Goal: Task Accomplishment & Management: Use online tool/utility

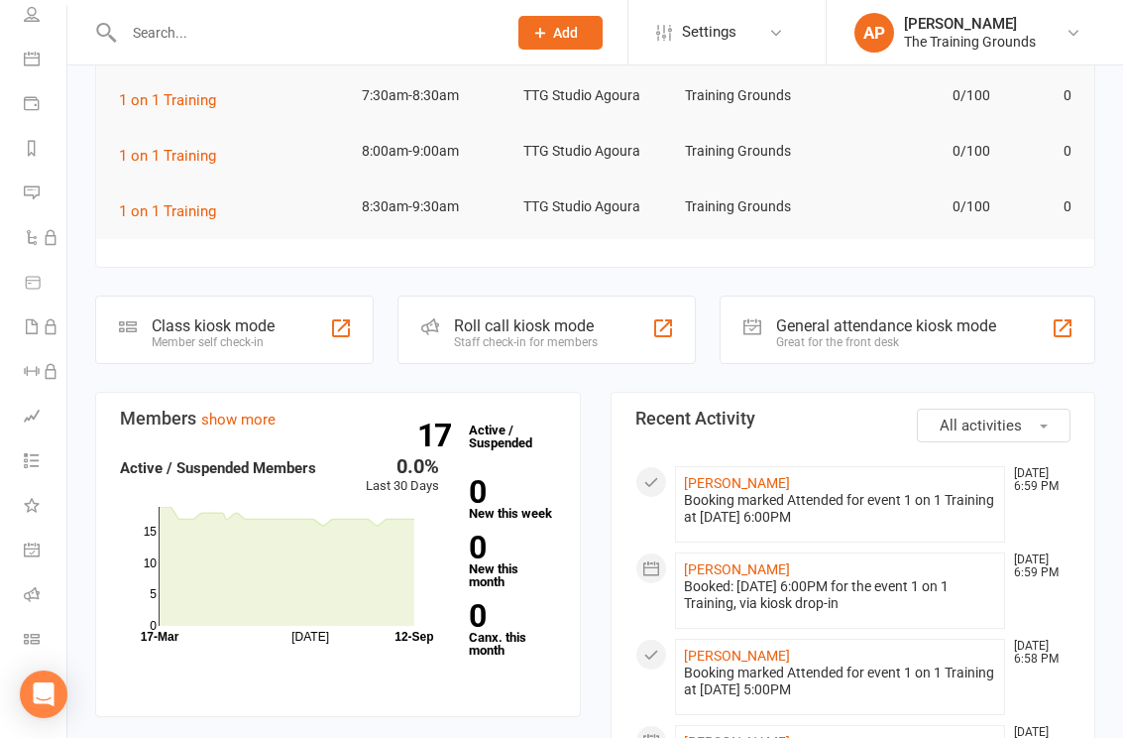
scroll to position [242, 0]
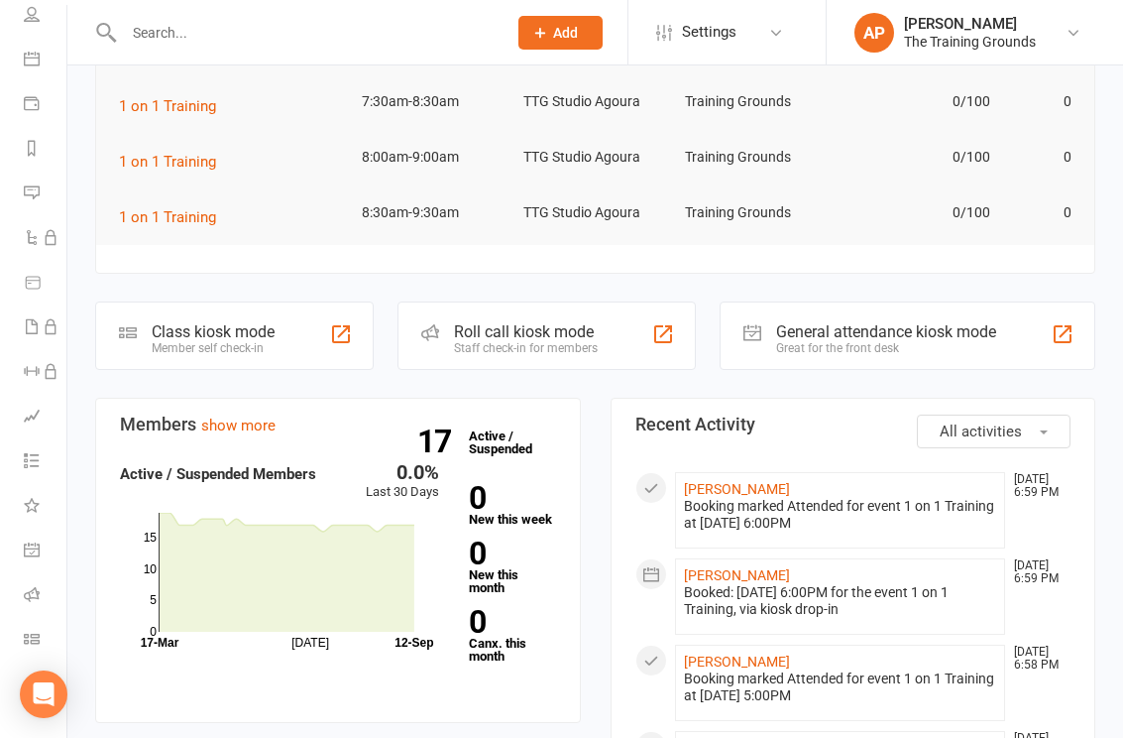
click at [25, 640] on icon at bounding box center [32, 639] width 16 height 16
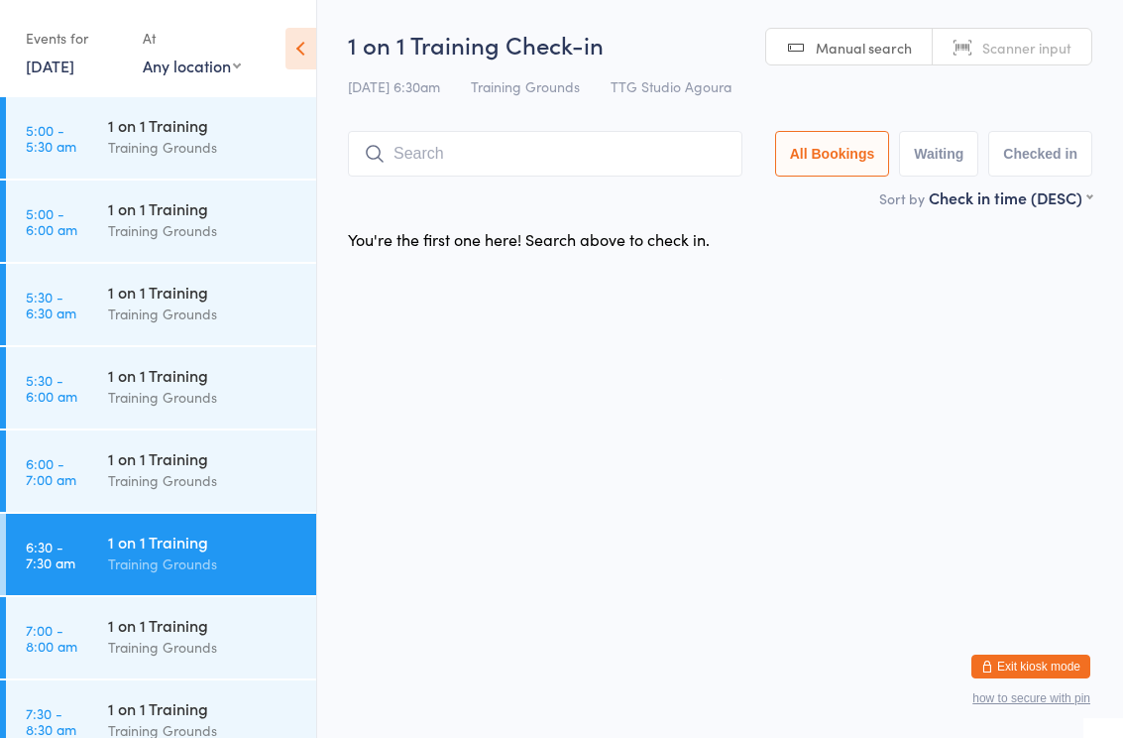
click at [575, 420] on html "You have now entered Kiosk Mode. Members will be able to check themselves in us…" at bounding box center [561, 369] width 1123 height 738
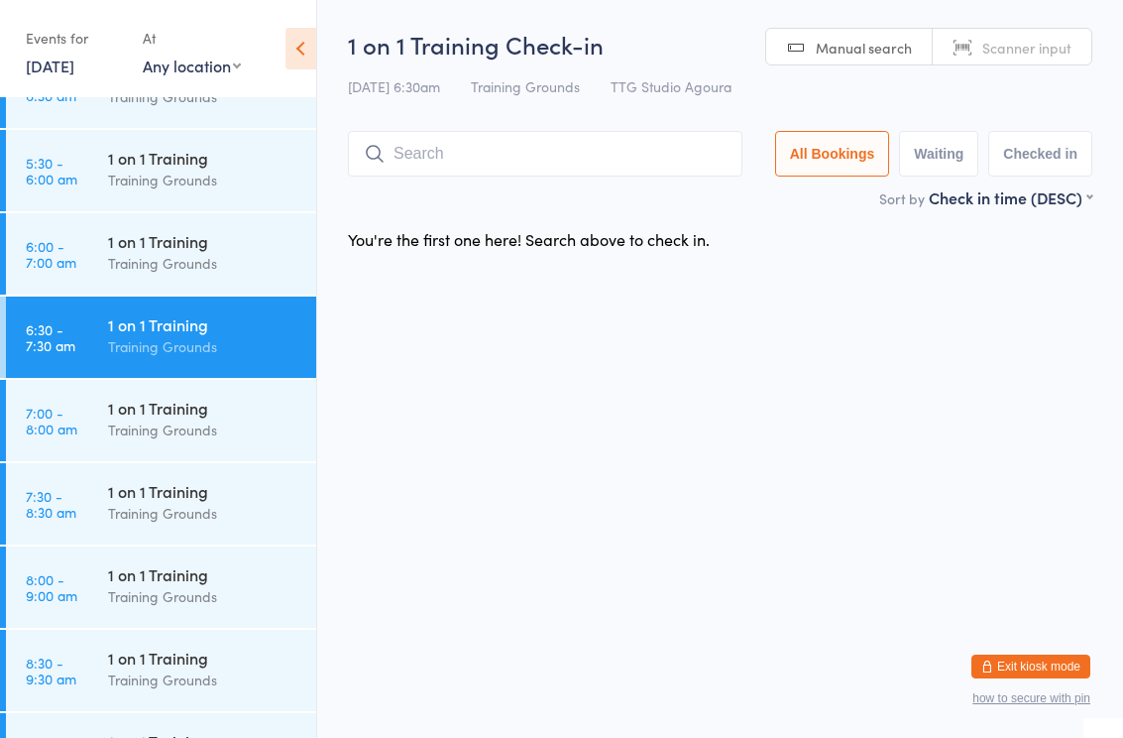
scroll to position [224, 0]
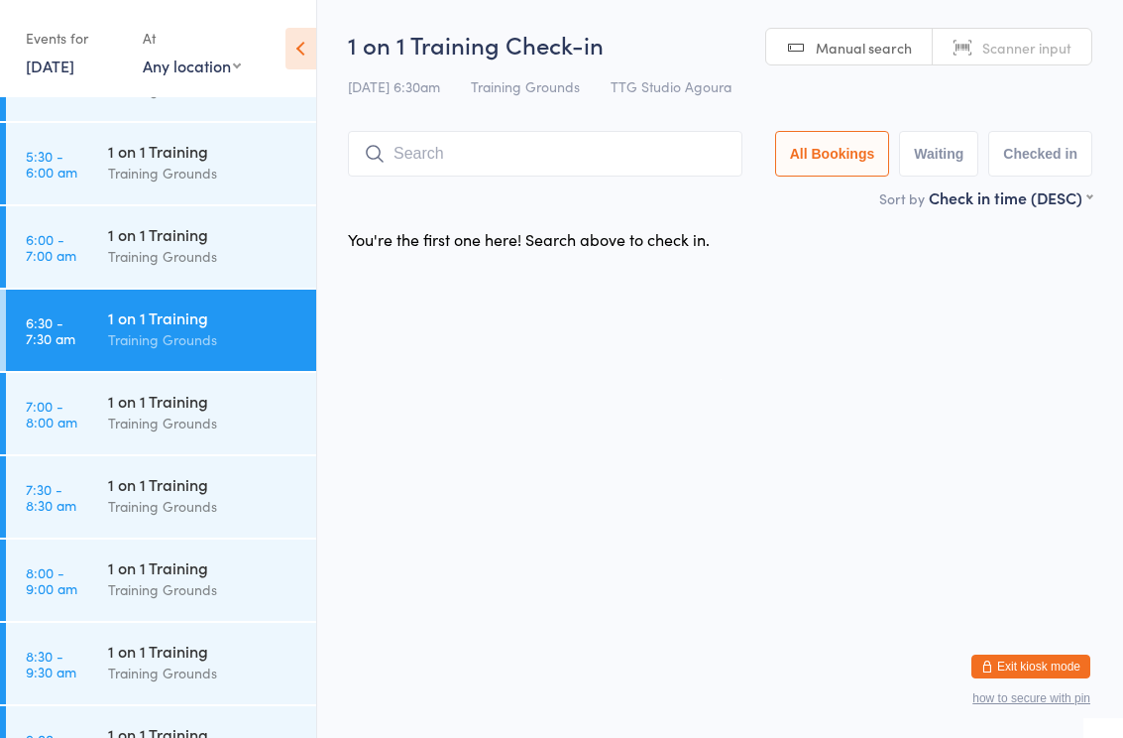
click at [198, 401] on div "1 on 1 Training" at bounding box center [203, 401] width 191 height 22
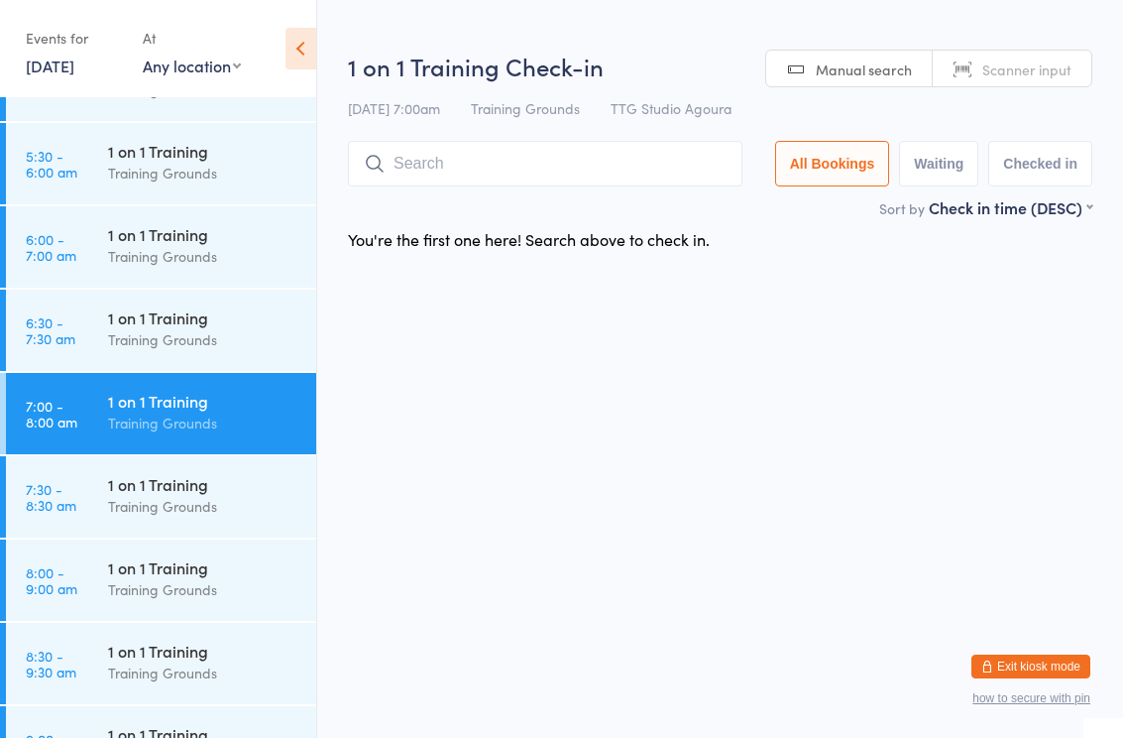
click at [227, 247] on div "Training Grounds" at bounding box center [203, 256] width 191 height 23
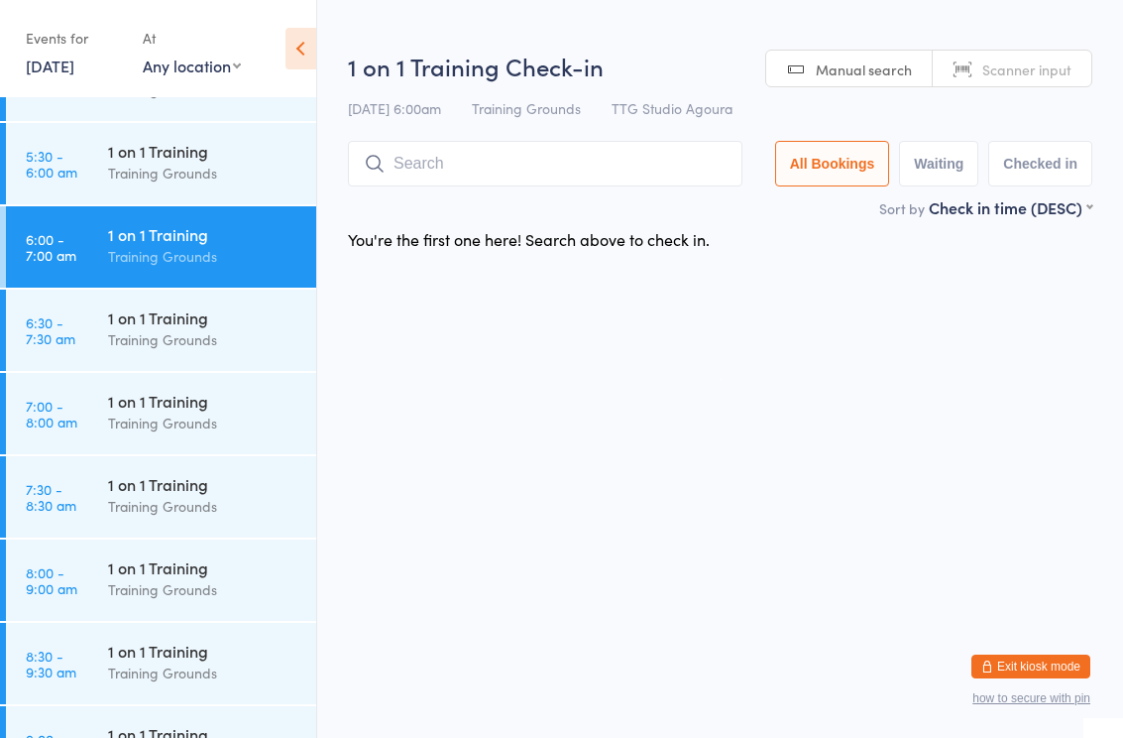
click at [218, 393] on div "1 on 1 Training" at bounding box center [203, 401] width 191 height 22
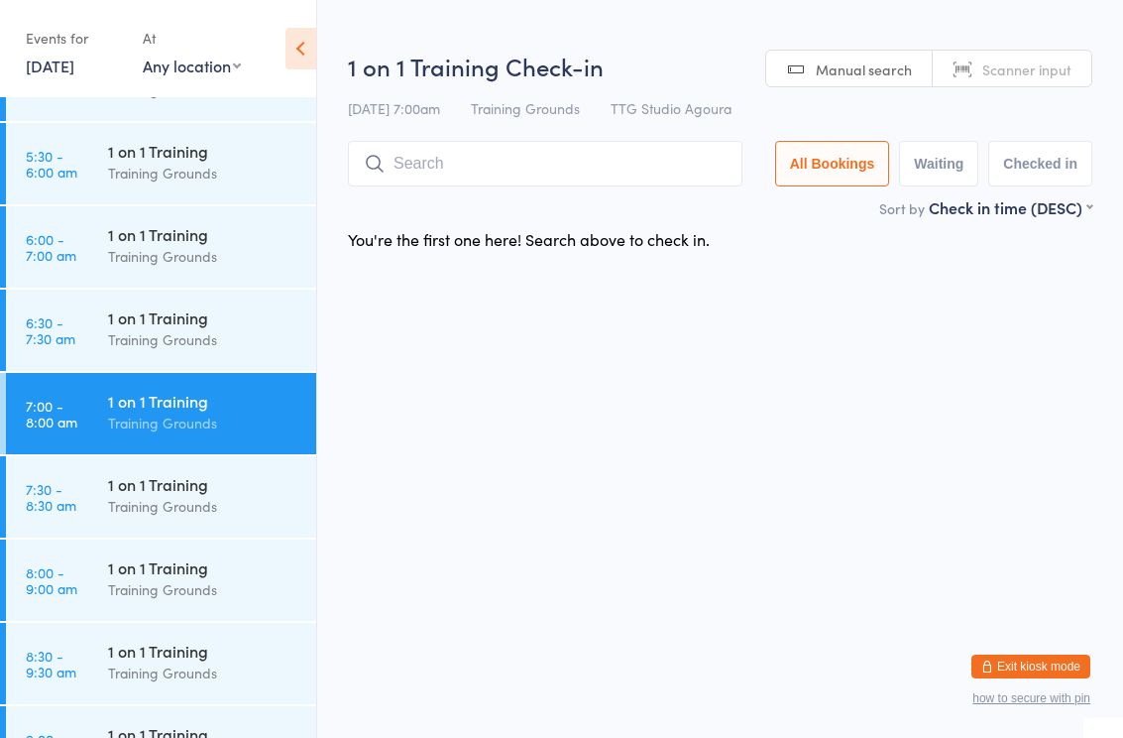
click at [674, 165] on input "search" at bounding box center [545, 164] width 395 height 46
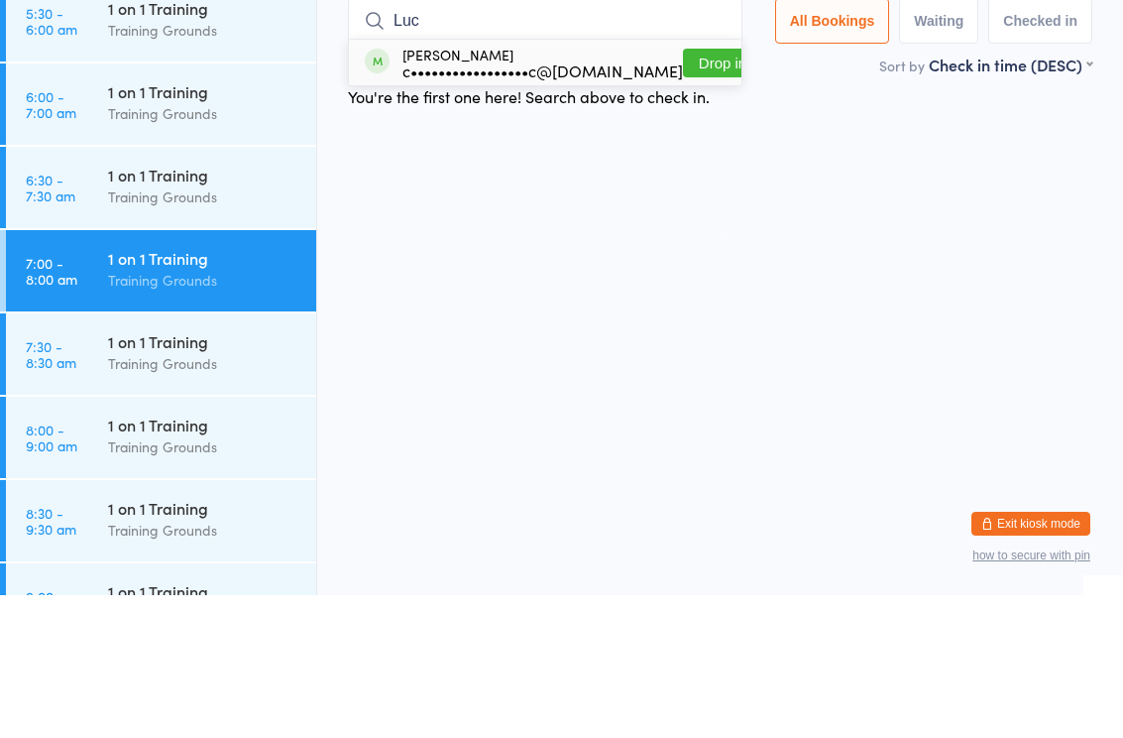
type input "Luc"
click at [543, 189] on div "[PERSON_NAME] c•••••••••••••••••c@[DOMAIN_NAME]" at bounding box center [543, 205] width 281 height 32
